Goal: Communication & Community: Participate in discussion

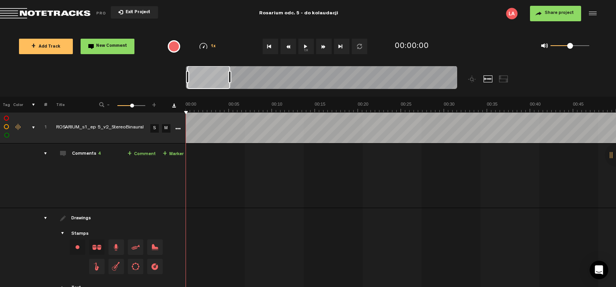
click at [243, 83] on div at bounding box center [321, 79] width 271 height 26
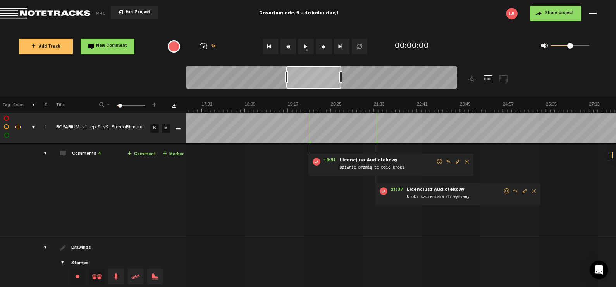
scroll to position [0, 629]
drag, startPoint x: 224, startPoint y: 79, endPoint x: 323, endPoint y: 84, distance: 98.9
click at [323, 84] on div at bounding box center [313, 77] width 55 height 23
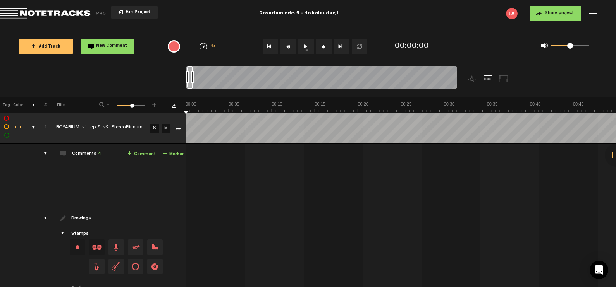
click at [306, 46] on button "1x" at bounding box center [305, 46] width 15 height 15
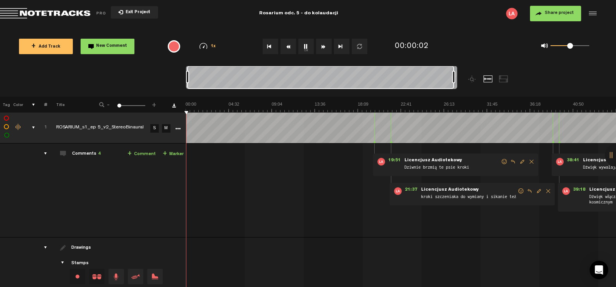
drag, startPoint x: 192, startPoint y: 75, endPoint x: 509, endPoint y: 80, distance: 317.7
click at [509, 80] on div at bounding box center [355, 81] width 339 height 31
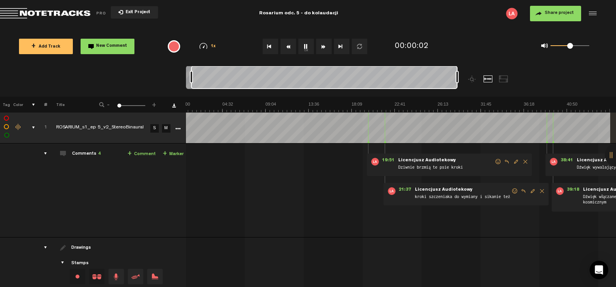
drag, startPoint x: 341, startPoint y: 84, endPoint x: 406, endPoint y: 85, distance: 65.1
click at [406, 85] on div at bounding box center [324, 77] width 267 height 23
drag, startPoint x: 205, startPoint y: 79, endPoint x: 272, endPoint y: 81, distance: 67.4
click at [273, 81] on div at bounding box center [324, 77] width 266 height 23
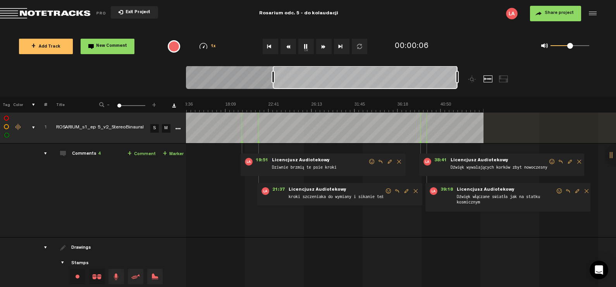
scroll to position [0, 158]
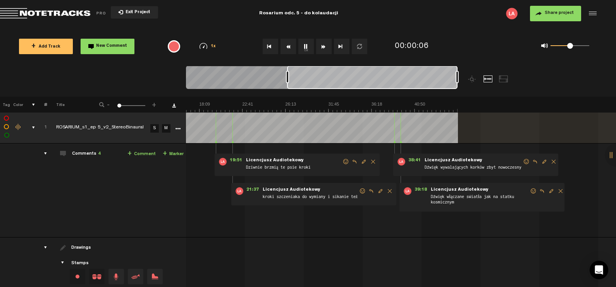
drag, startPoint x: 191, startPoint y: 78, endPoint x: 287, endPoint y: 79, distance: 95.7
click at [287, 79] on div at bounding box center [287, 77] width 3 height 12
click at [436, 169] on span "Dźwięk wywalających [PERSON_NAME] zbyt nowoczesny" at bounding box center [473, 168] width 99 height 9
click at [417, 162] on span "38:41" at bounding box center [414, 162] width 19 height 8
click at [305, 48] on button "1x" at bounding box center [305, 46] width 15 height 15
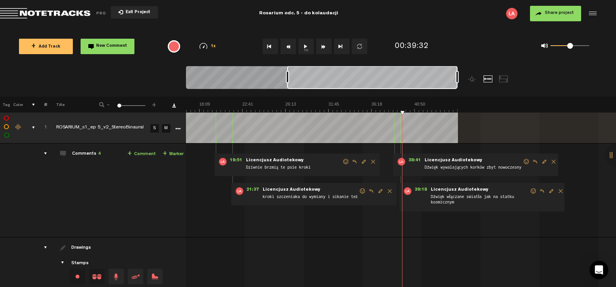
click at [305, 46] on button "1x" at bounding box center [305, 46] width 15 height 15
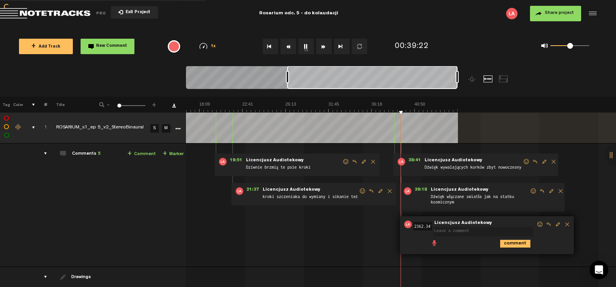
scroll to position [0, 0]
click at [527, 244] on icon "comment" at bounding box center [515, 246] width 30 height 8
drag, startPoint x: 556, startPoint y: 222, endPoint x: 547, endPoint y: 214, distance: 12.3
click at [556, 222] on span "Delete comment" at bounding box center [558, 224] width 9 height 5
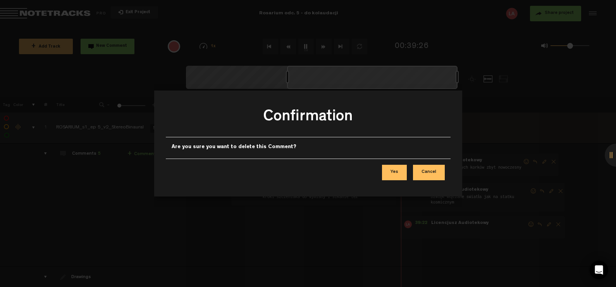
click at [399, 175] on button "Yes" at bounding box center [394, 172] width 25 height 15
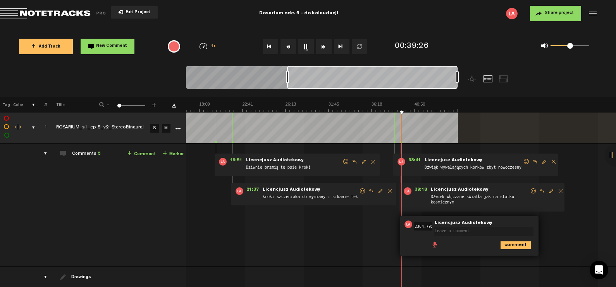
click at [451, 234] on textarea at bounding box center [484, 231] width 100 height 9
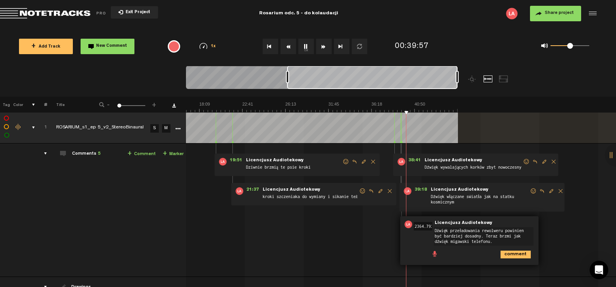
click at [464, 241] on textarea "Dżwięk przeładowania rewolweru powinien być bardziej dosadny. Teraz brzmi jak d…" at bounding box center [484, 236] width 100 height 19
click at [443, 231] on textarea "Dżwięk przeładowania rewolweru powinien być bardziej dosadny. Teraz brzmi jak d…" at bounding box center [484, 236] width 100 height 19
type textarea "Dźwięk przeładowania rewolweru powinien być bardziej dosadny. Teraz brzmi jak d…"
click at [513, 253] on icon "comment" at bounding box center [516, 255] width 30 height 8
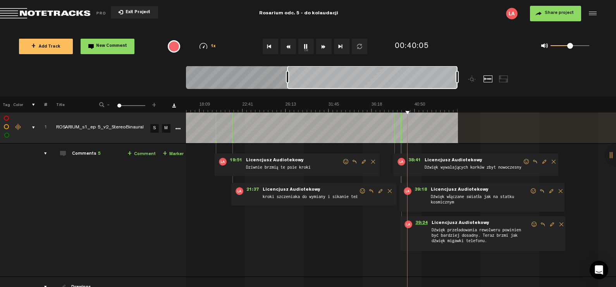
click at [420, 222] on span "39:24" at bounding box center [421, 225] width 19 height 8
click at [475, 229] on span "Dźwięk przeładowania rewolweru powinien być bardziej dosadny. Teraz brzmi jak d…" at bounding box center [481, 237] width 100 height 21
click at [551, 225] on span "Edit comment" at bounding box center [551, 224] width 9 height 5
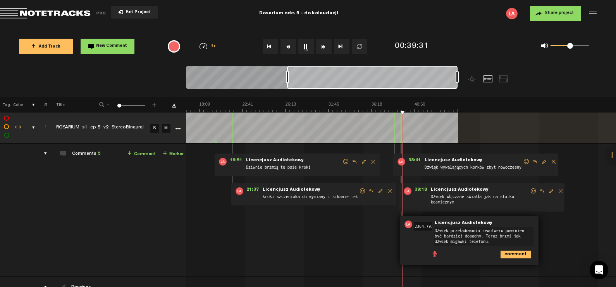
click at [470, 231] on textarea "Dźwięk przeładowania rewolweru powinien być bardziej dosadny. Teraz brzmi jak d…" at bounding box center [484, 236] width 100 height 19
type textarea "Dźwięk przeładowywania rewolweru powinien być bardziej dosadny. Teraz brzmi jak…"
click at [504, 254] on icon "comment" at bounding box center [516, 255] width 30 height 8
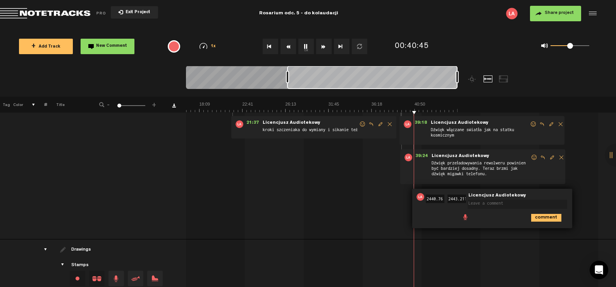
scroll to position [81, 0]
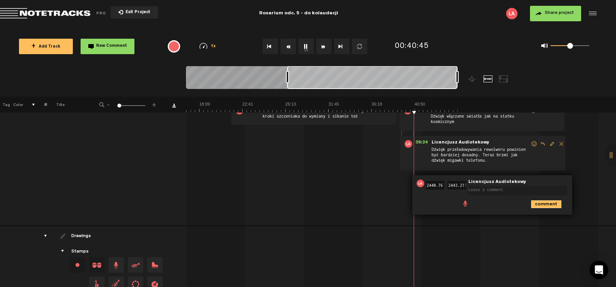
click at [557, 201] on icon "comment" at bounding box center [546, 205] width 30 height 8
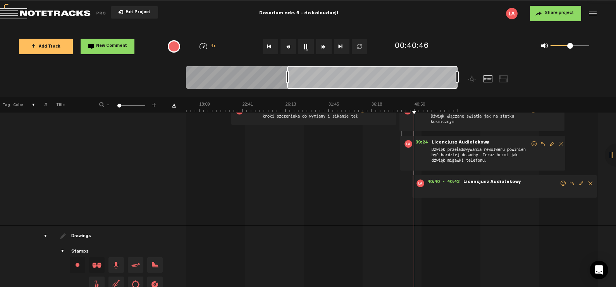
click at [590, 184] on span "Delete comment" at bounding box center [590, 183] width 9 height 5
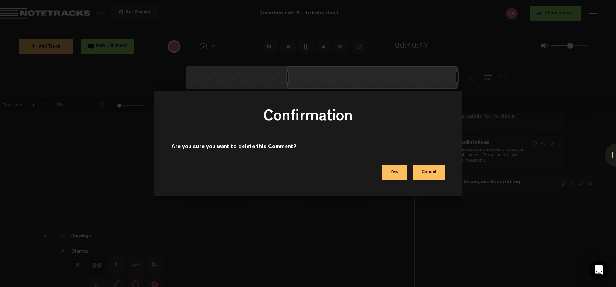
click at [397, 172] on button "Yes" at bounding box center [394, 172] width 25 height 15
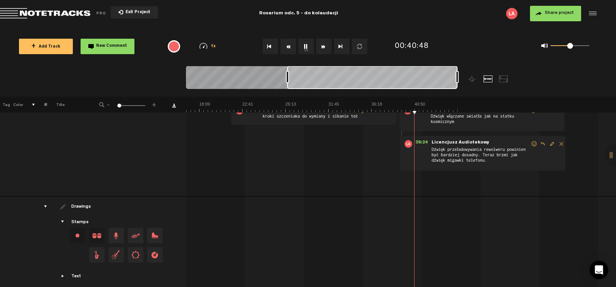
scroll to position [0, 0]
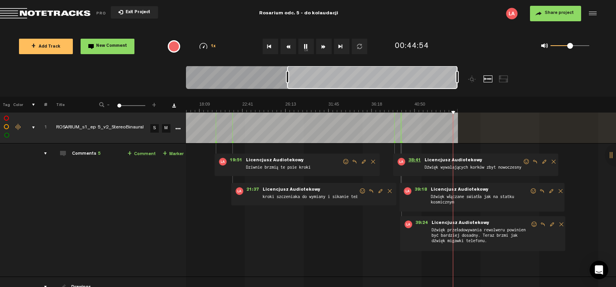
click at [414, 159] on span "38:41" at bounding box center [414, 162] width 19 height 8
click at [421, 190] on span "39:18" at bounding box center [420, 192] width 19 height 8
click at [305, 47] on button "1x" at bounding box center [305, 46] width 15 height 15
